Goal: Information Seeking & Learning: Learn about a topic

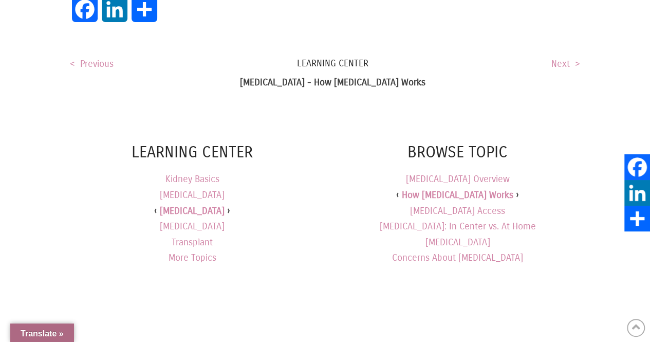
scroll to position [2055, 0]
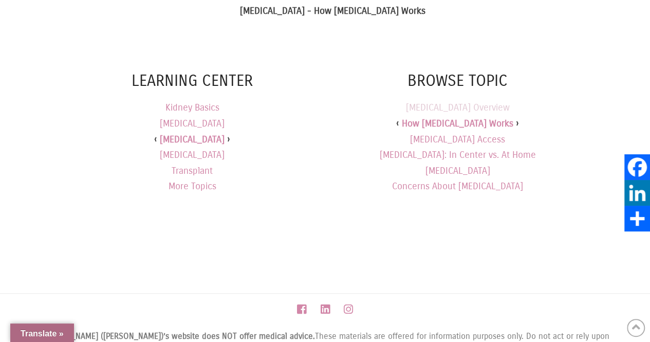
click at [463, 102] on link "[MEDICAL_DATA] Overview" at bounding box center [458, 107] width 104 height 11
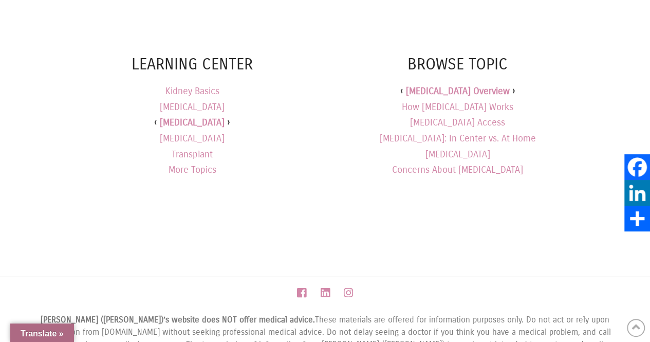
scroll to position [1379, 0]
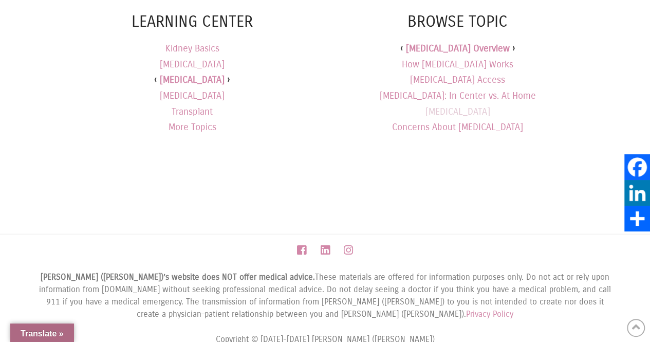
click at [453, 106] on link "[MEDICAL_DATA]" at bounding box center [457, 111] width 65 height 11
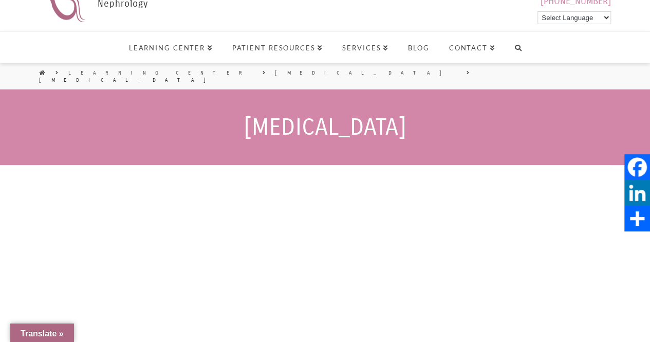
scroll to position [103, 0]
